Goal: Register for event/course

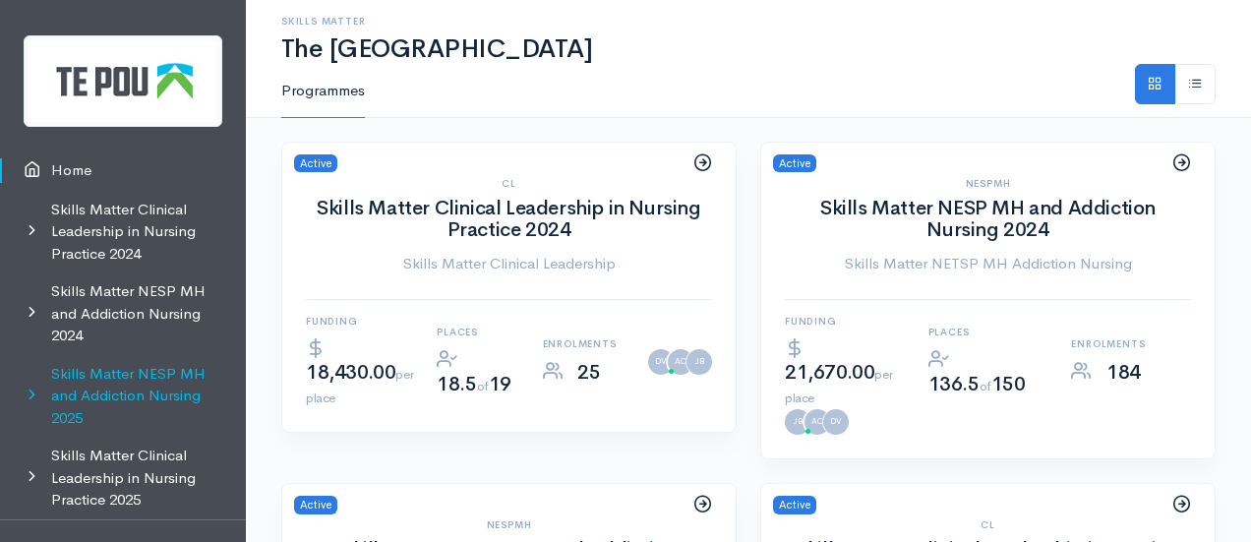
click at [123, 373] on link "Skills Matter NESP MH and Addiction Nursing 2025" at bounding box center [123, 396] width 246 height 83
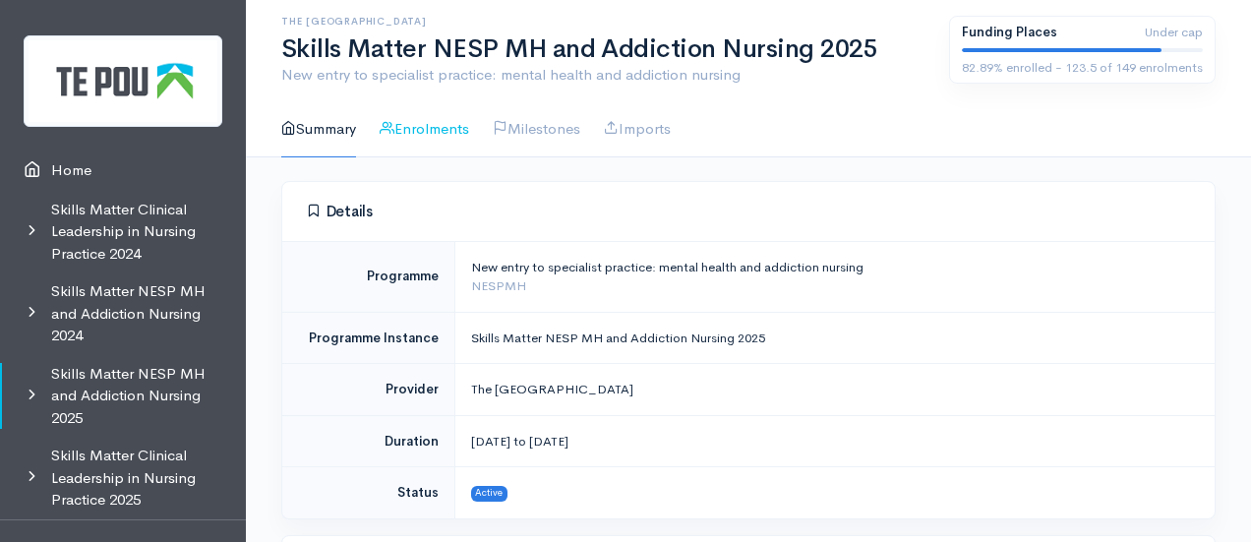
click at [452, 112] on link "Enrolments" at bounding box center [423, 129] width 89 height 56
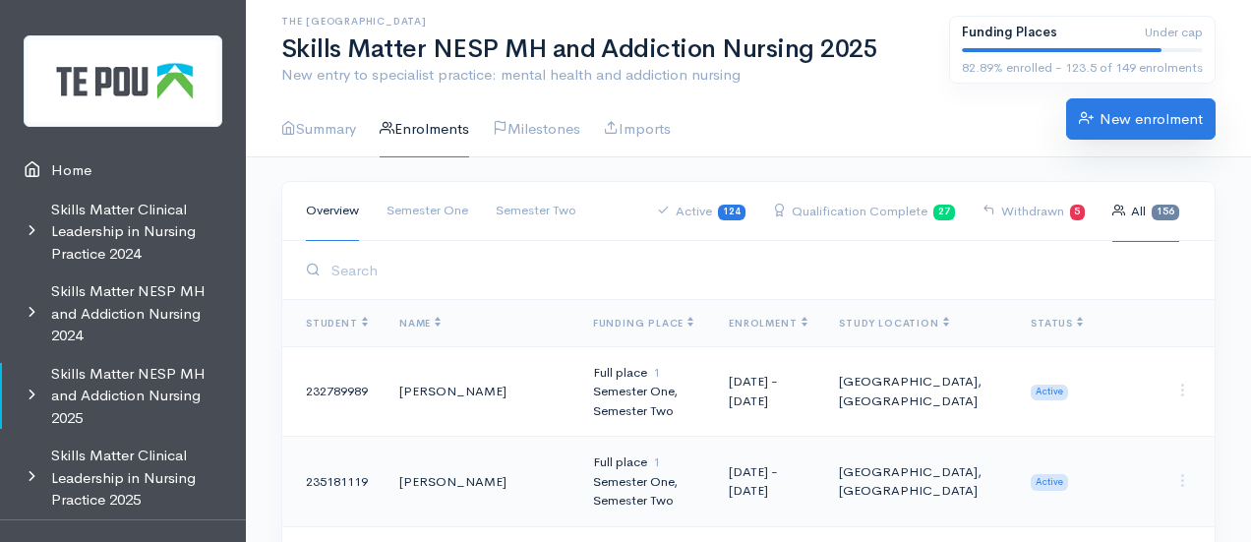
click at [1121, 123] on link "New enrolment" at bounding box center [1140, 118] width 149 height 41
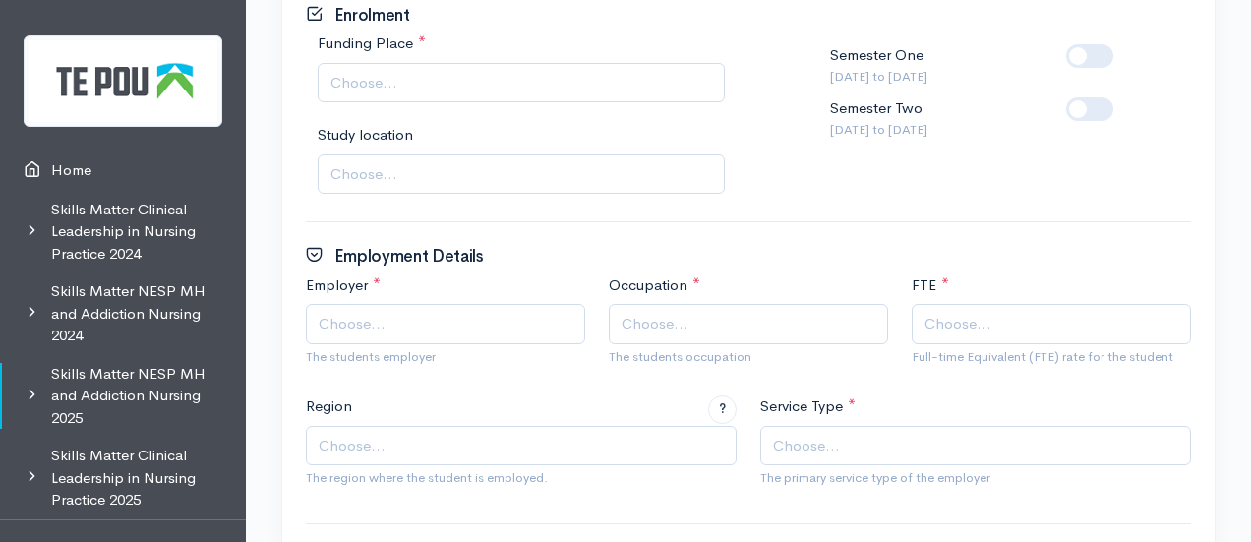
scroll to position [1047, 0]
click at [454, 304] on span "Choose..." at bounding box center [445, 323] width 279 height 40
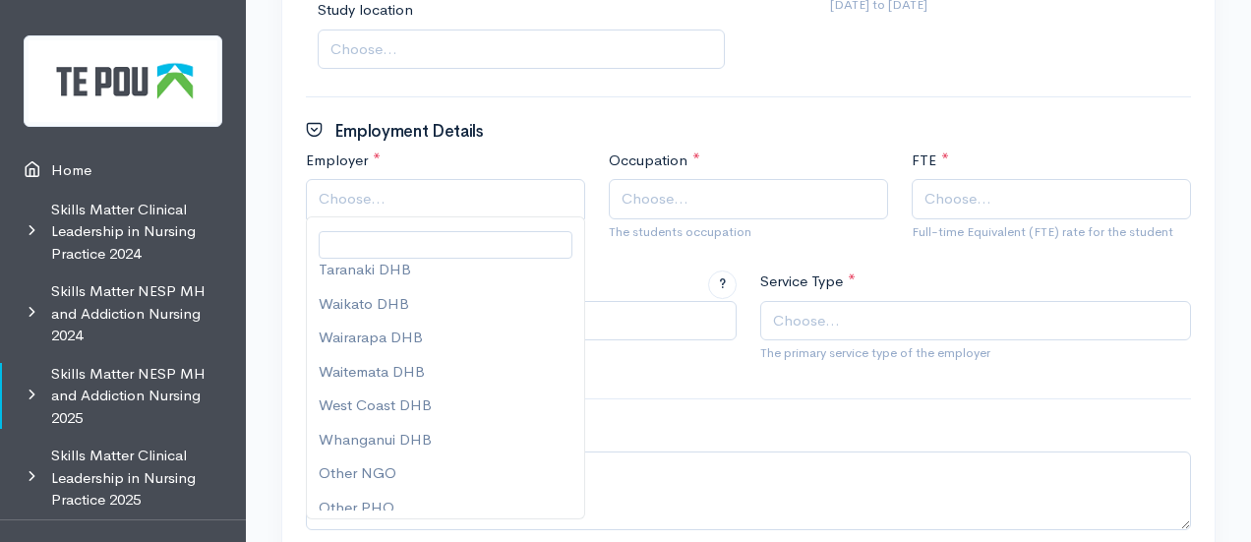
scroll to position [1192, 0]
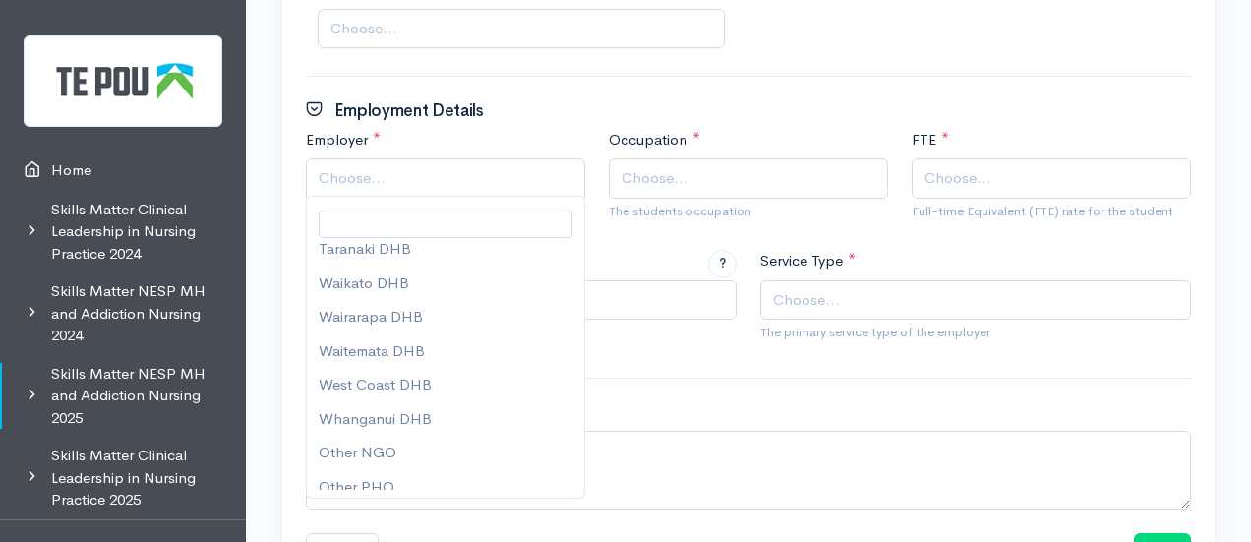
click at [621, 232] on div "Employer * [GEOGRAPHIC_DATA] DHB Bay of Plenty DHB Canterbury DHB Capital and C…" at bounding box center [748, 190] width 908 height 122
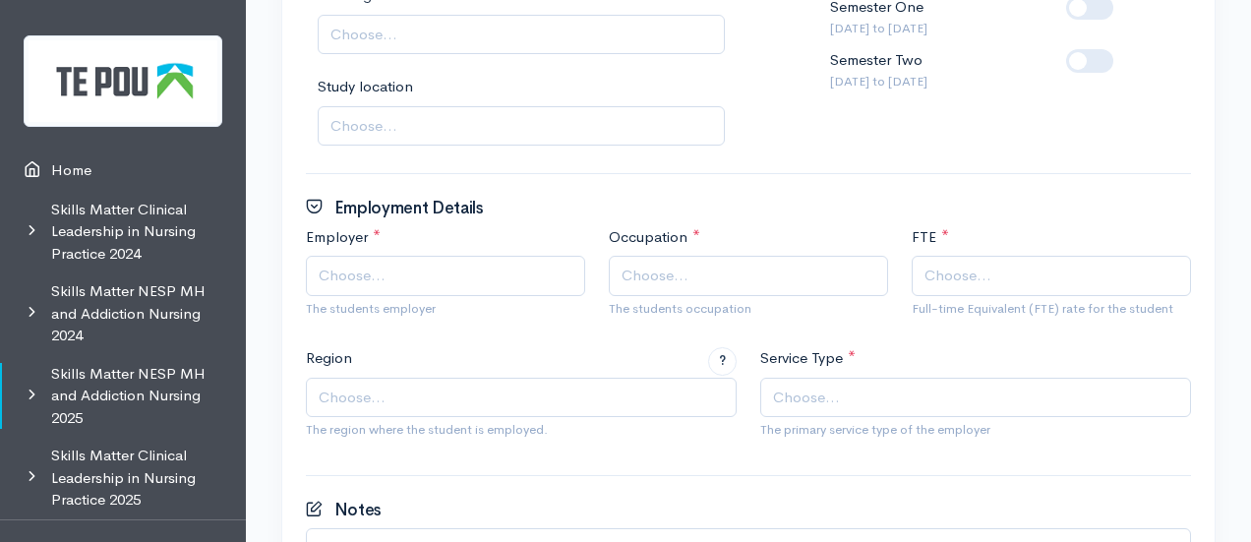
scroll to position [1093, 0]
